Goal: Information Seeking & Learning: Learn about a topic

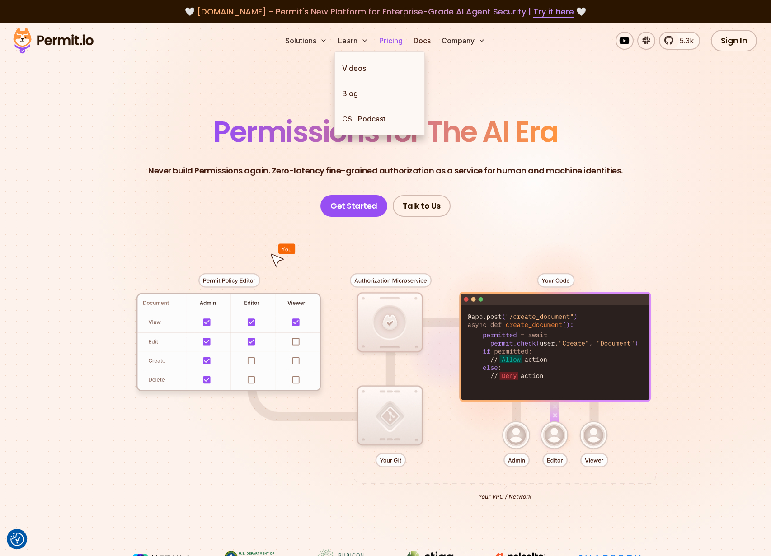
click at [402, 42] on link "Pricing" at bounding box center [391, 41] width 31 height 18
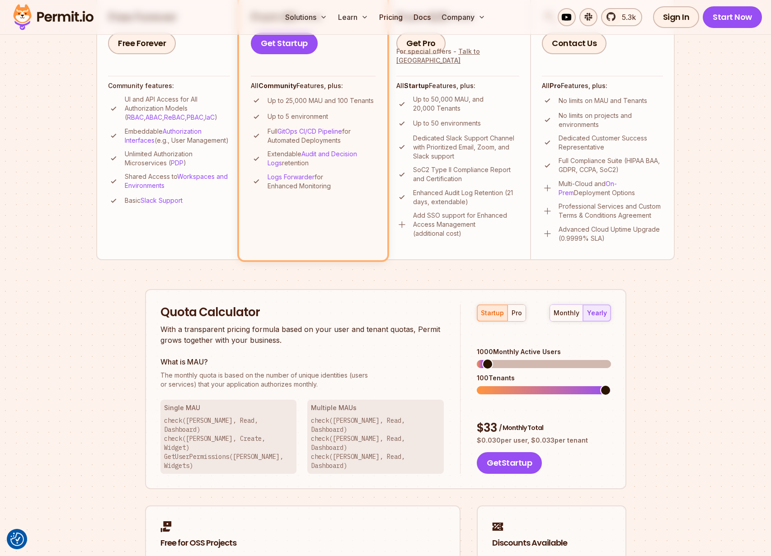
scroll to position [378, 0]
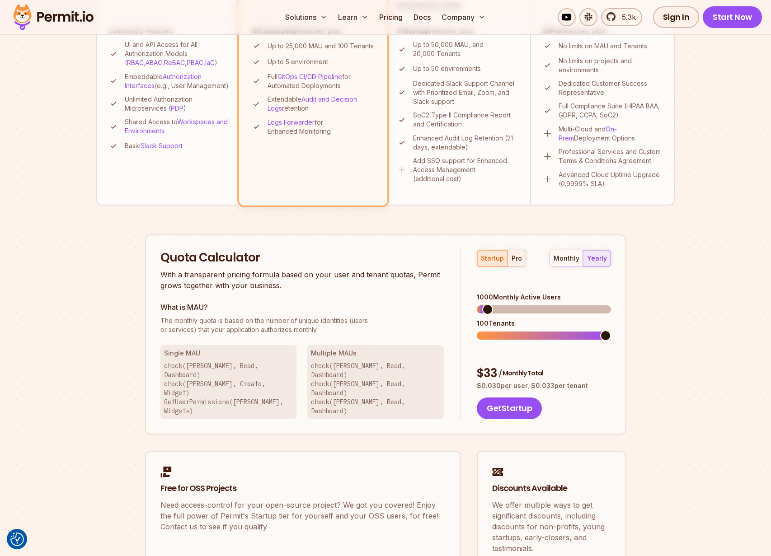
click at [516, 263] on div "pro" at bounding box center [517, 258] width 10 height 9
click at [488, 263] on button "startup" at bounding box center [492, 258] width 30 height 16
click at [561, 254] on div "monthly" at bounding box center [567, 258] width 26 height 9
click at [595, 256] on div "yearly" at bounding box center [597, 258] width 20 height 9
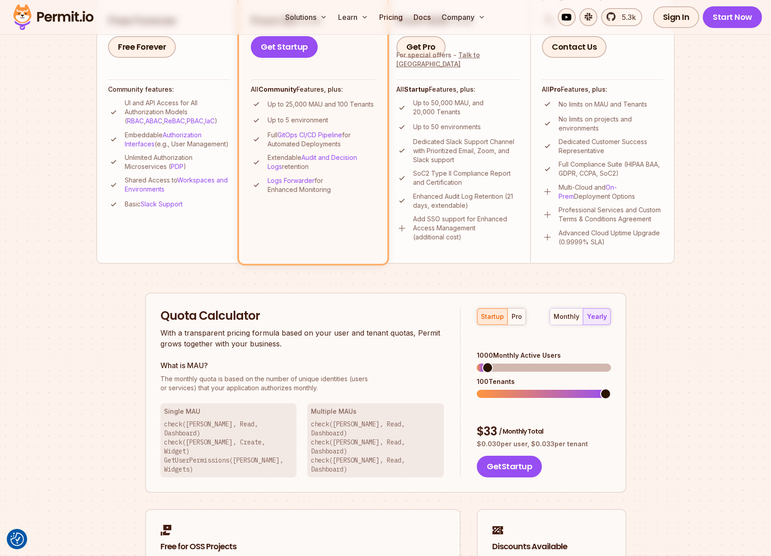
scroll to position [319, 0]
click at [483, 363] on span at bounding box center [487, 368] width 11 height 11
click at [107, 359] on div "Permit Pricing From Free to Predictable Scaling From a startup with 100 users t…" at bounding box center [385, 218] width 579 height 855
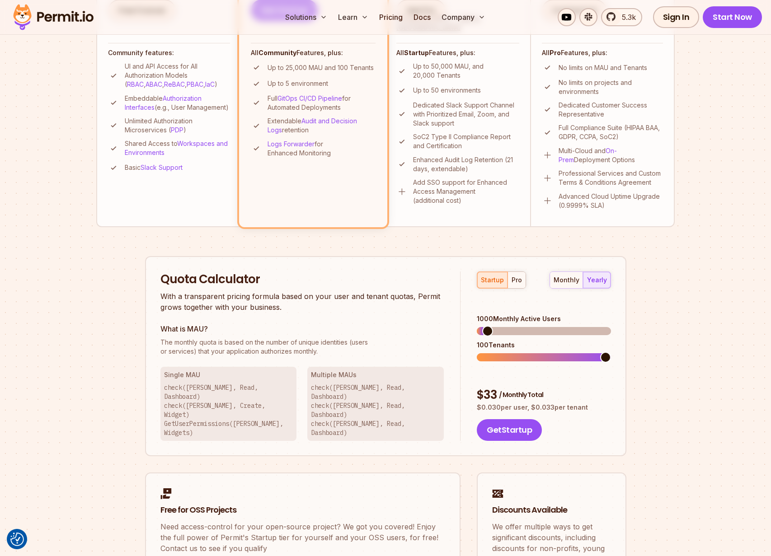
scroll to position [356, 0]
click at [99, 270] on div "Permit Pricing From Free to Predictable Scaling From a startup with 100 users t…" at bounding box center [385, 182] width 579 height 855
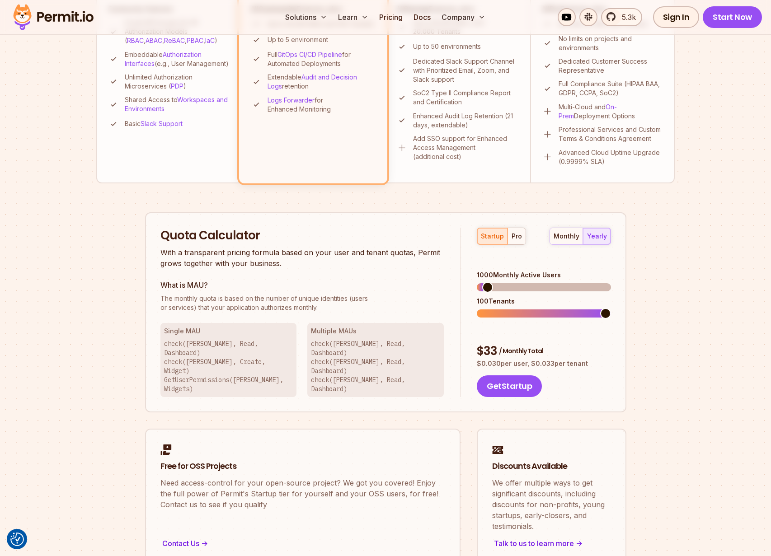
scroll to position [0, 0]
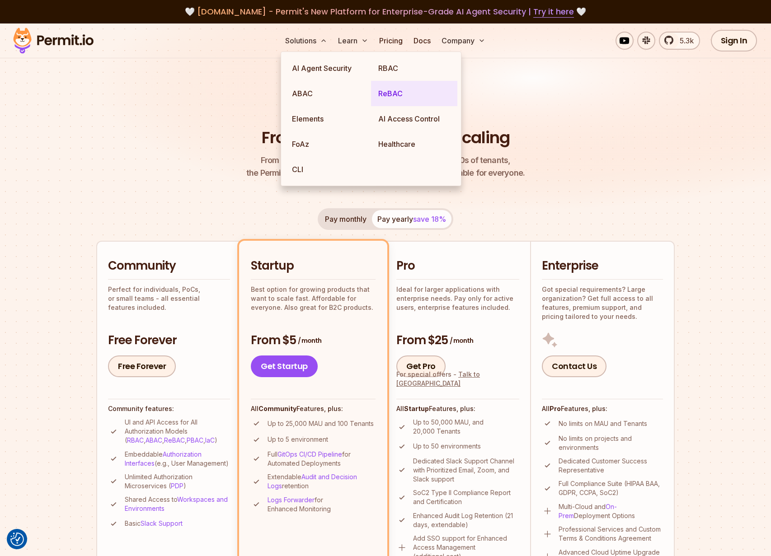
click at [397, 96] on link "ReBAC" at bounding box center [414, 93] width 86 height 25
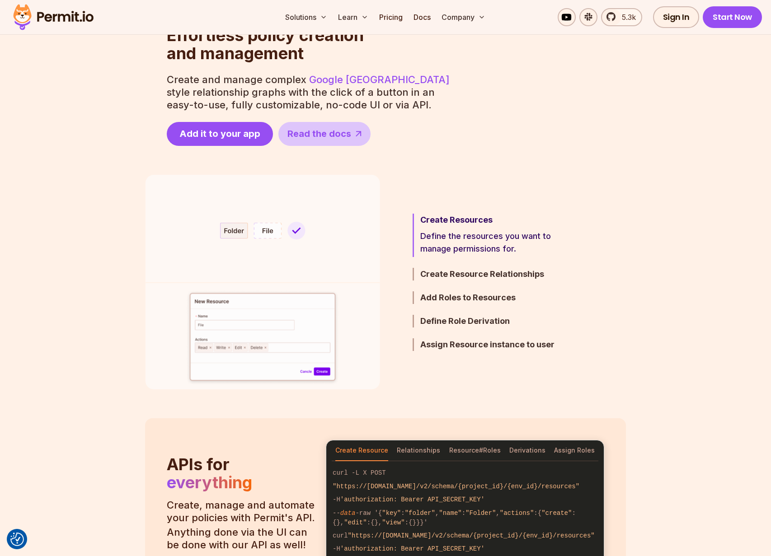
scroll to position [400, 0]
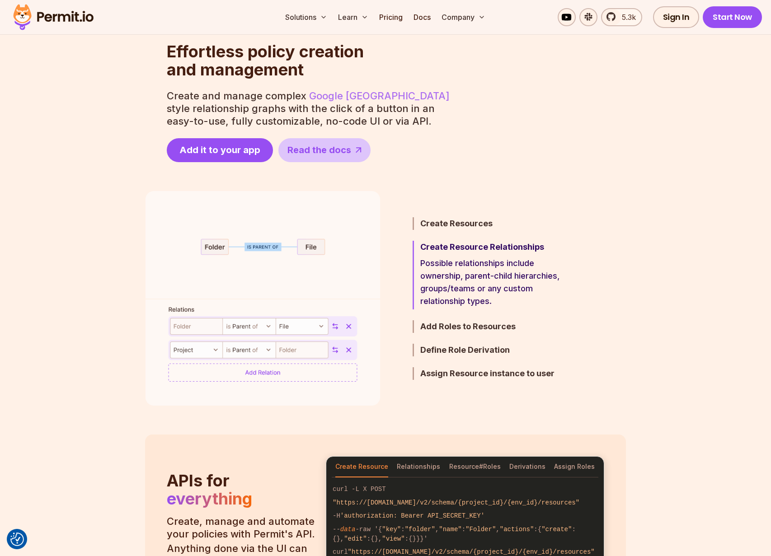
click at [343, 95] on link "Google [GEOGRAPHIC_DATA]" at bounding box center [379, 96] width 141 height 12
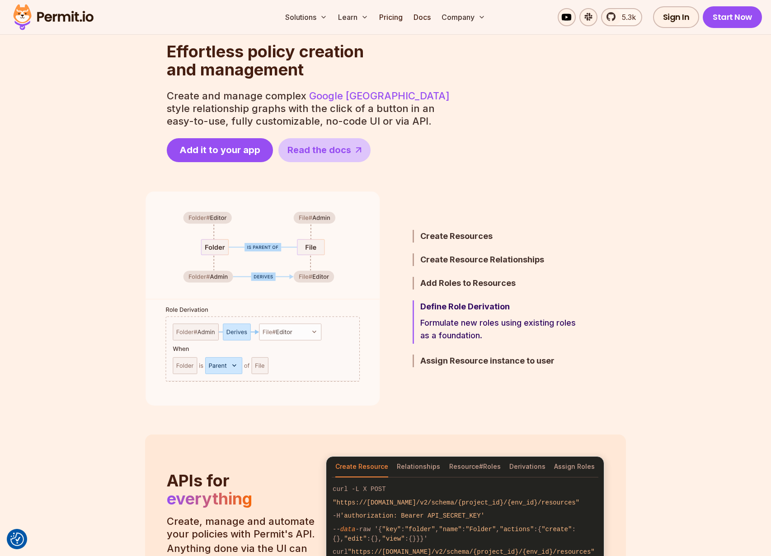
click at [86, 364] on section "Step 4 / 5 Define Role Derivation Formulate new roles using existing roles as a…" at bounding box center [385, 298] width 771 height 215
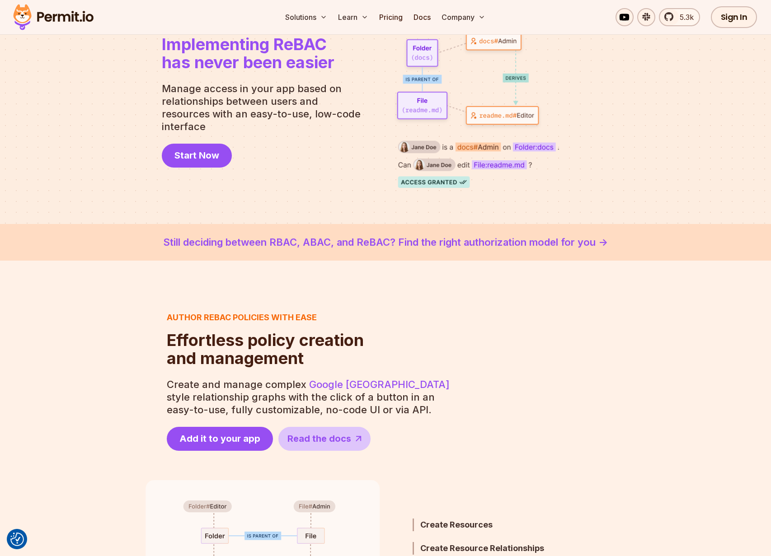
scroll to position [111, 0]
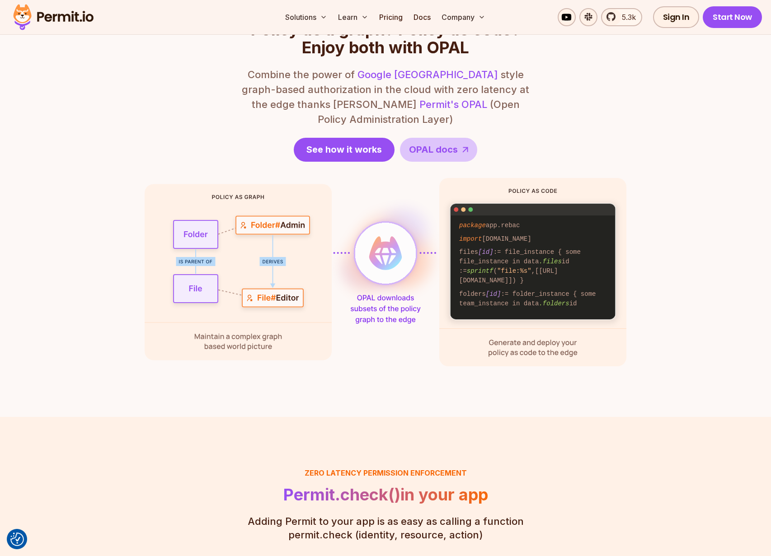
scroll to position [1140, 0]
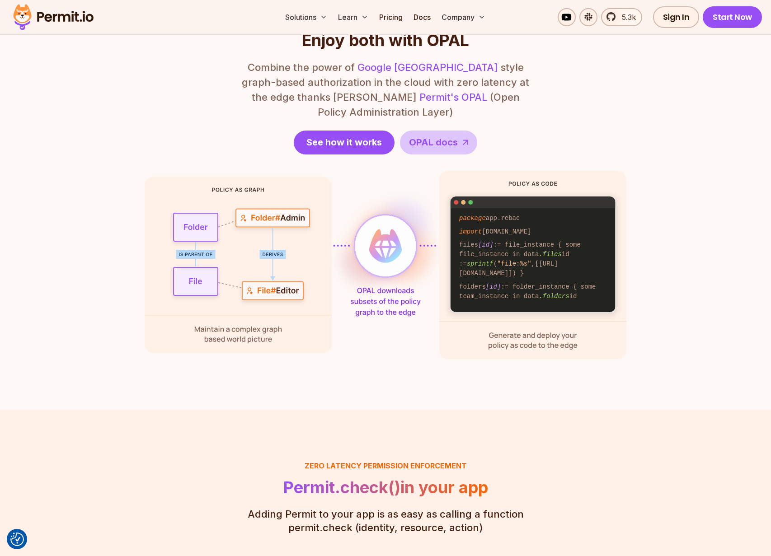
click at [122, 358] on section "Zero latency, fine granularity Policy as a graph? Policy as code? Enjoy both wi…" at bounding box center [385, 177] width 771 height 466
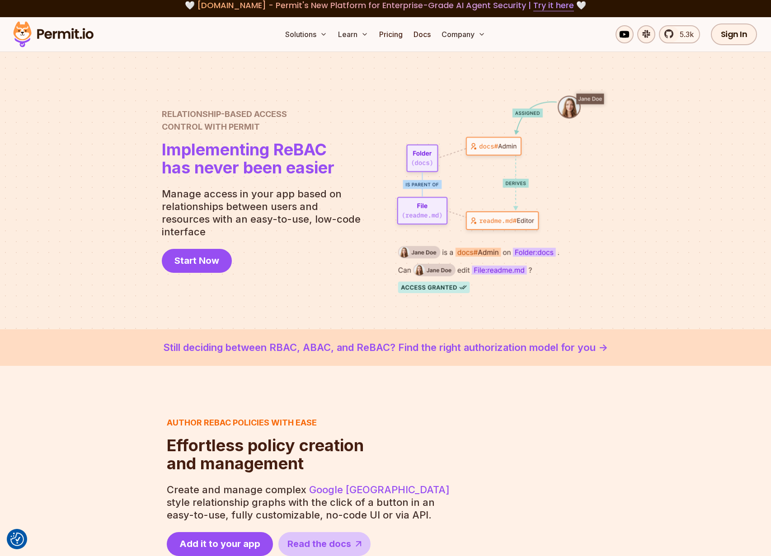
scroll to position [0, 0]
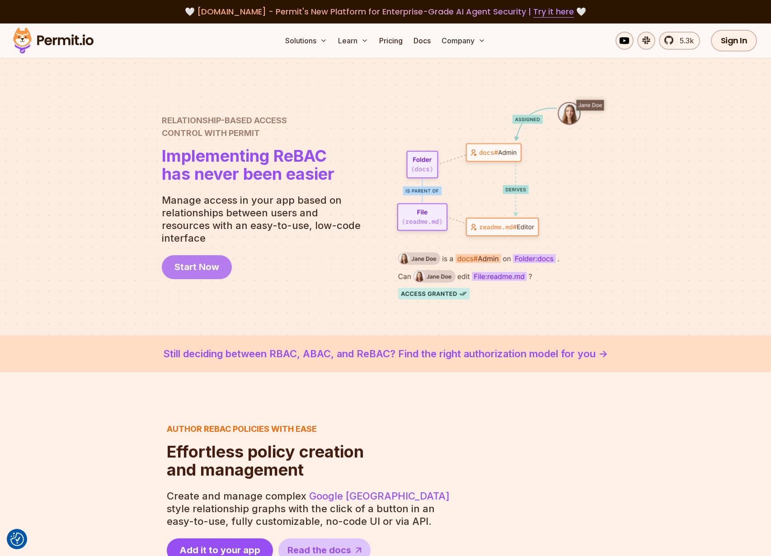
click at [193, 264] on span "Start Now" at bounding box center [196, 267] width 45 height 13
click at [97, 213] on div at bounding box center [385, 197] width 771 height 278
click at [125, 295] on div at bounding box center [385, 197] width 771 height 278
click at [120, 295] on div at bounding box center [385, 197] width 771 height 278
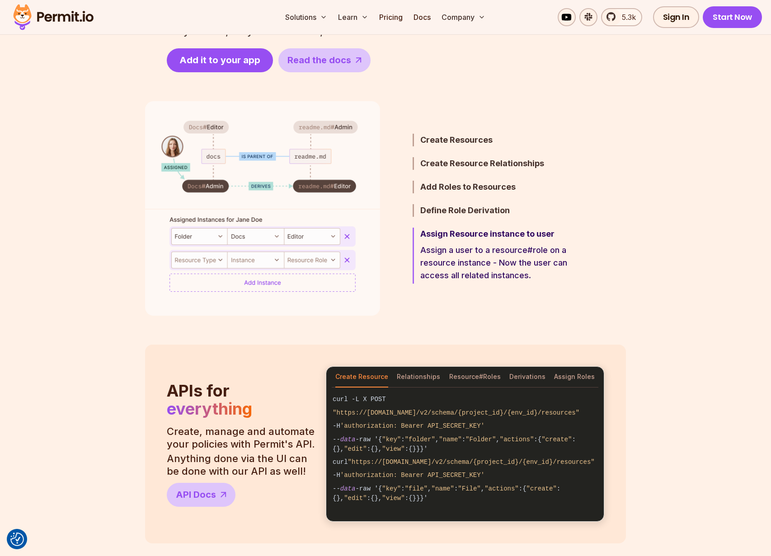
scroll to position [490, 0]
click at [123, 327] on div "Author ReBAC policies with ease Effortless policy creation and management Effor…" at bounding box center [385, 238] width 771 height 712
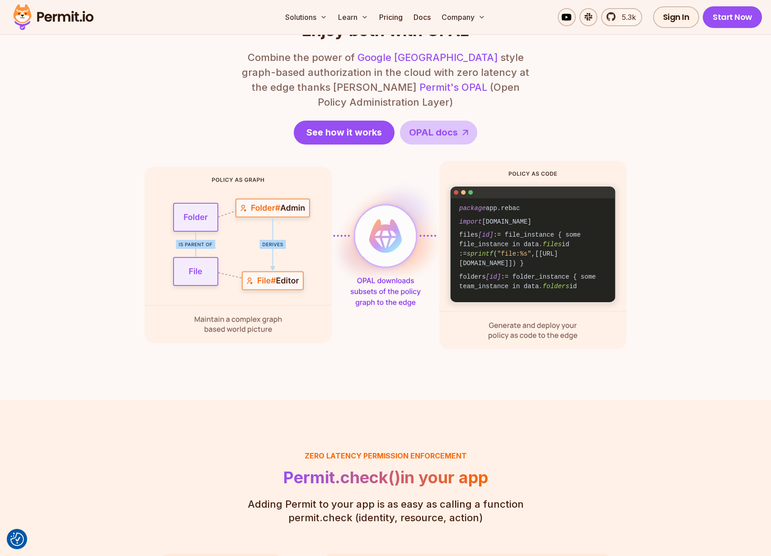
scroll to position [1201, 0]
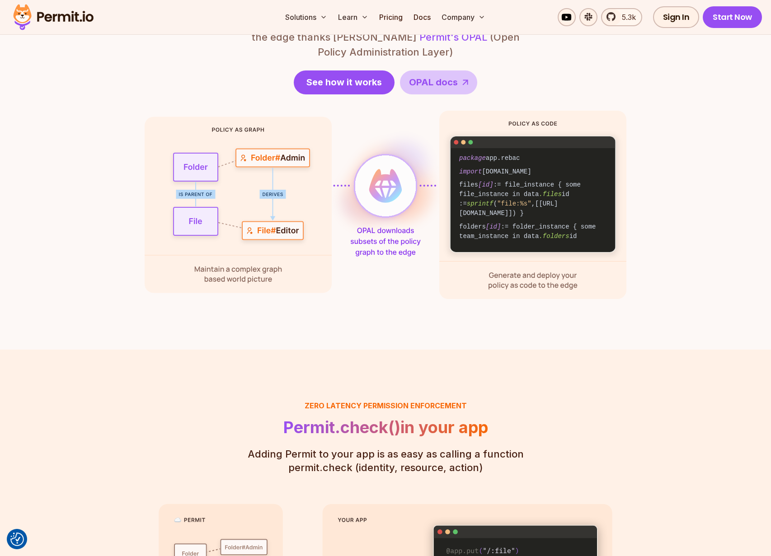
click at [358, 236] on img at bounding box center [386, 205] width 482 height 188
click at [368, 217] on img at bounding box center [386, 205] width 482 height 188
drag, startPoint x: 368, startPoint y: 217, endPoint x: 416, endPoint y: 248, distance: 56.9
click at [416, 248] on img at bounding box center [386, 205] width 482 height 188
click at [253, 267] on img at bounding box center [386, 205] width 482 height 188
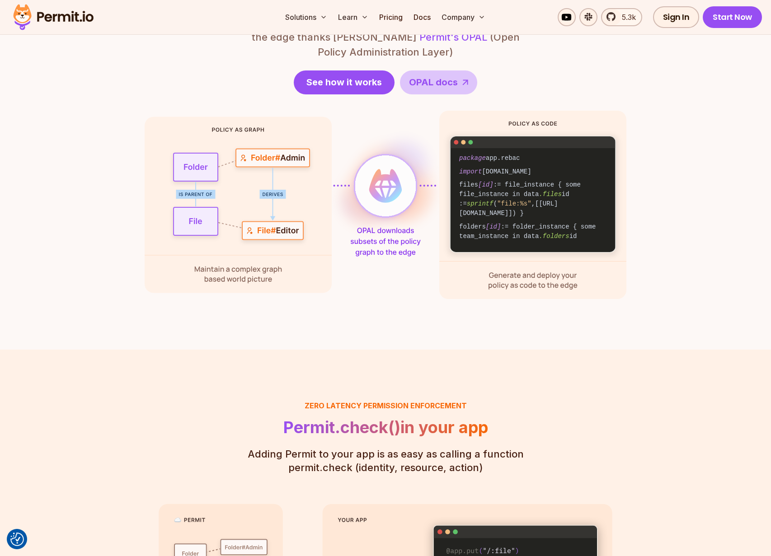
click at [253, 267] on img at bounding box center [386, 205] width 482 height 188
click at [104, 309] on section "Zero latency, fine granularity Policy as a graph? Policy as code? Enjoy both wi…" at bounding box center [385, 117] width 771 height 466
click at [122, 309] on section "Zero latency, fine granularity Policy as a graph? Policy as code? Enjoy both wi…" at bounding box center [385, 117] width 771 height 466
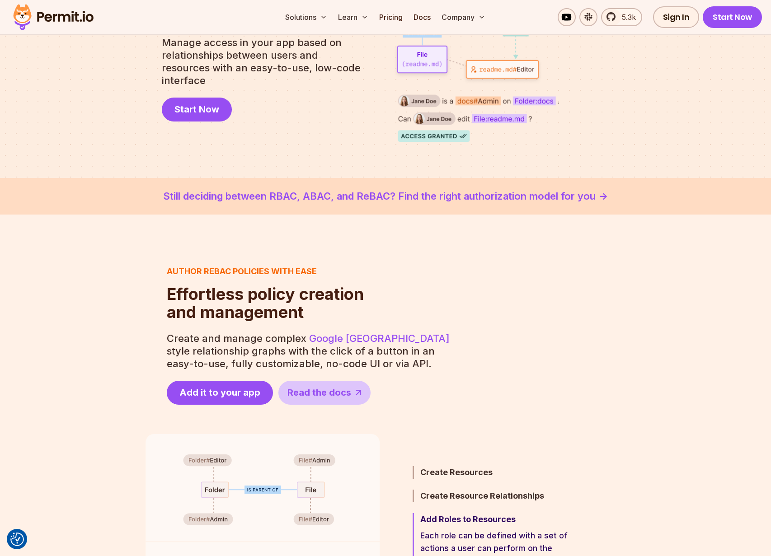
scroll to position [0, 0]
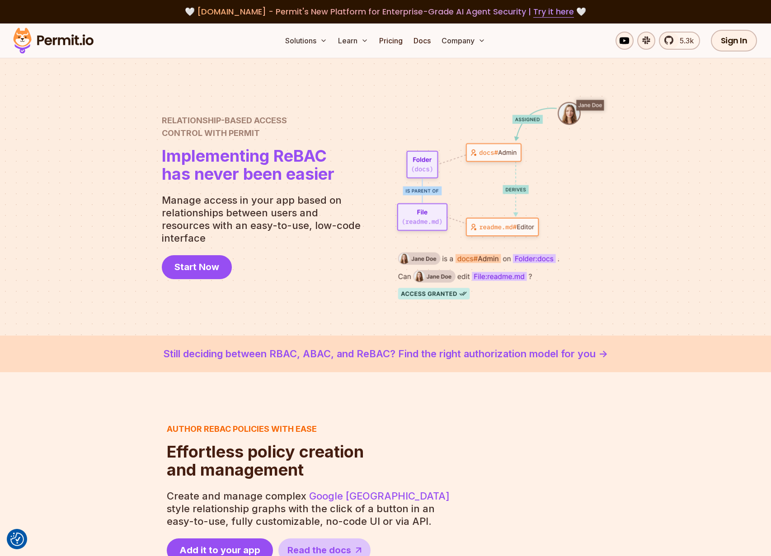
click at [212, 212] on p "Manage access in your app based on relationships between users and resources wi…" at bounding box center [265, 219] width 206 height 51
